Goal: Navigation & Orientation: Understand site structure

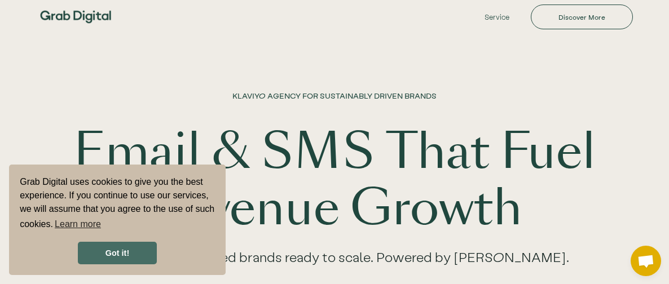
click at [127, 258] on link "Got it!" at bounding box center [117, 253] width 79 height 23
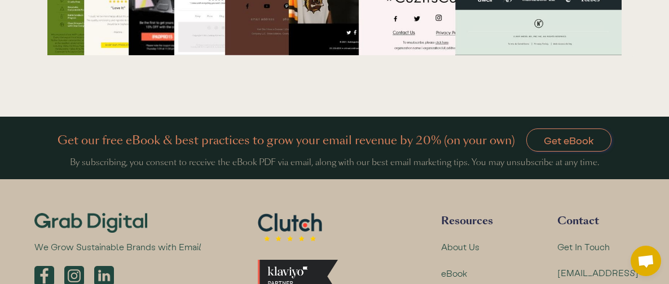
scroll to position [3620, 0]
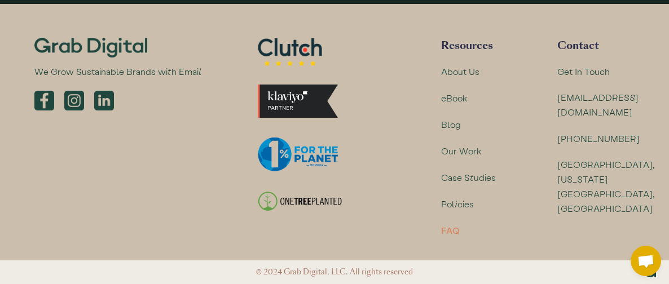
click at [459, 235] on div "FAQ" at bounding box center [450, 230] width 19 height 15
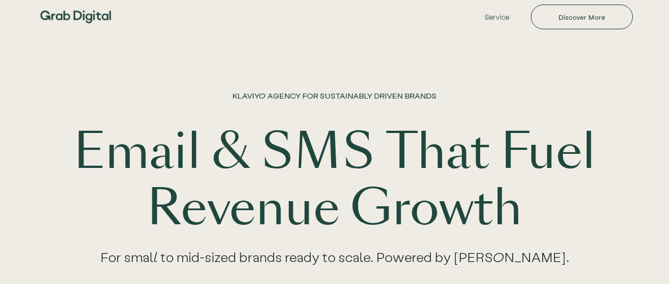
scroll to position [3620, 0]
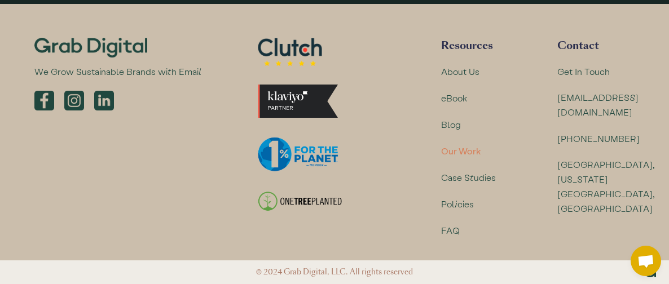
click at [468, 153] on div "Our Work" at bounding box center [461, 151] width 40 height 15
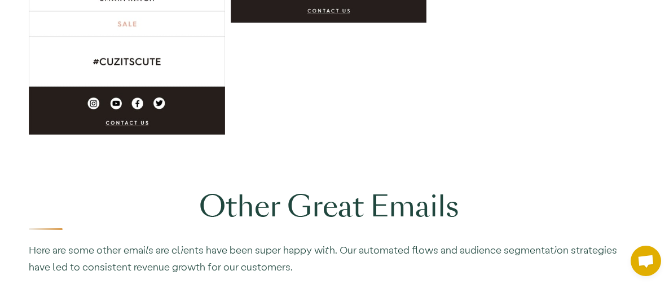
scroll to position [3802, 0]
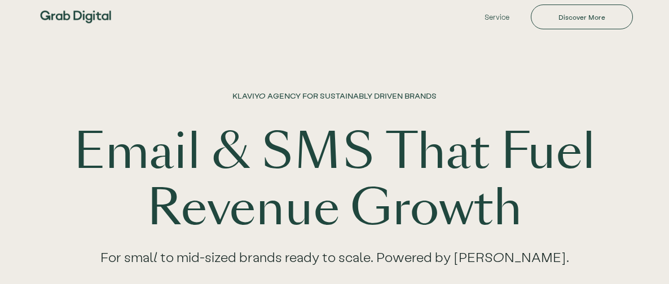
scroll to position [3620, 0]
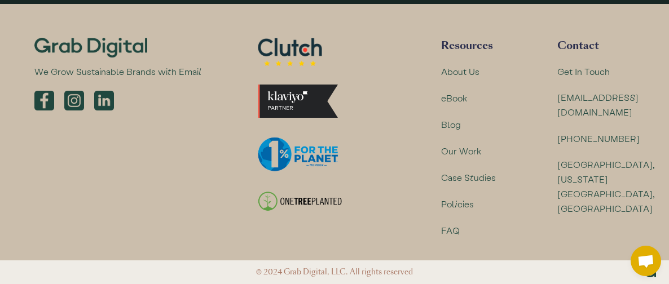
click at [458, 58] on div "About Us" at bounding box center [485, 65] width 88 height 26
click at [462, 74] on div "About Us" at bounding box center [460, 71] width 39 height 15
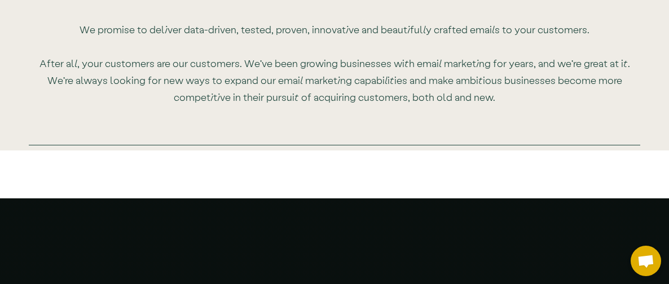
scroll to position [2409, 0]
